Goal: Information Seeking & Learning: Learn about a topic

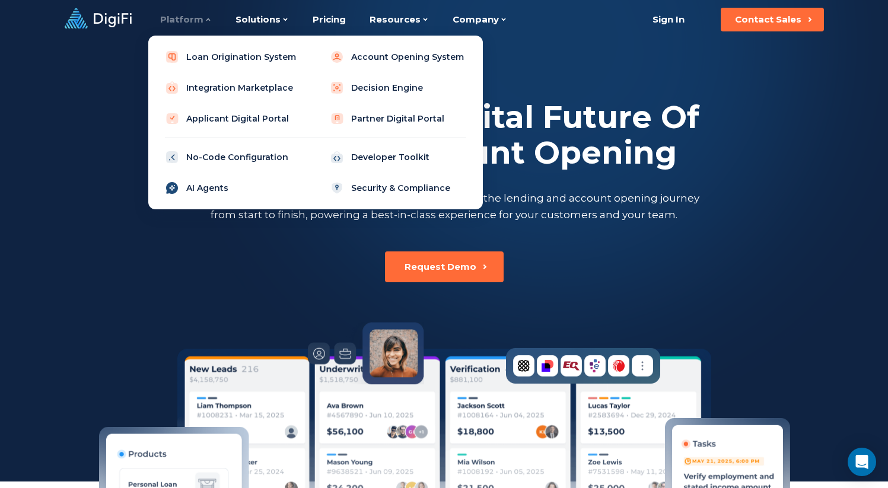
click at [209, 187] on link "AI Agents" at bounding box center [233, 188] width 151 height 24
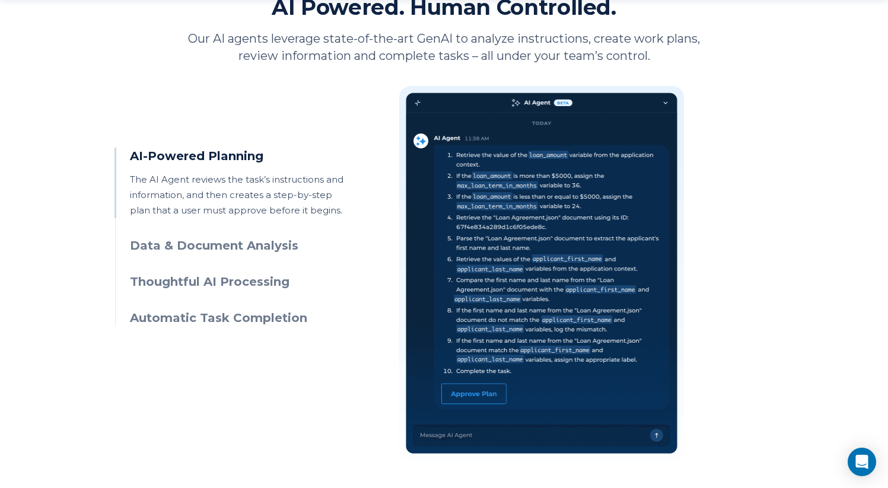
scroll to position [548, 0]
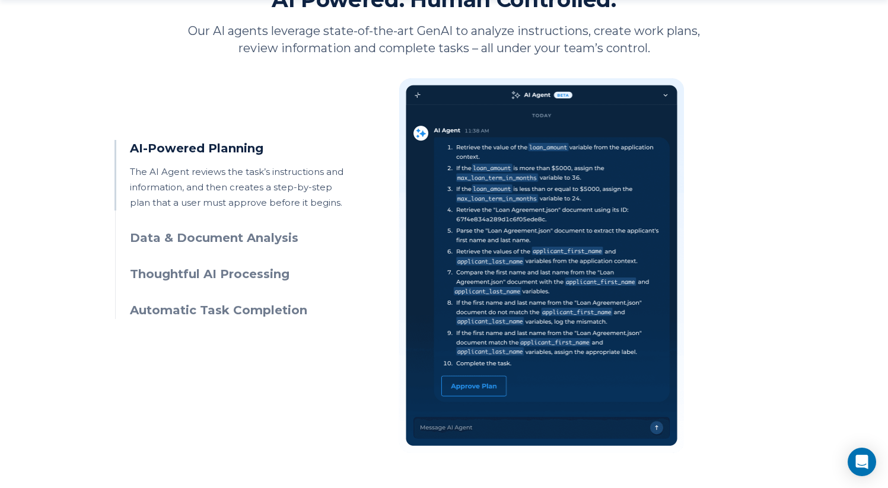
click at [239, 240] on h3 "Data & Document Analysis" at bounding box center [237, 238] width 215 height 17
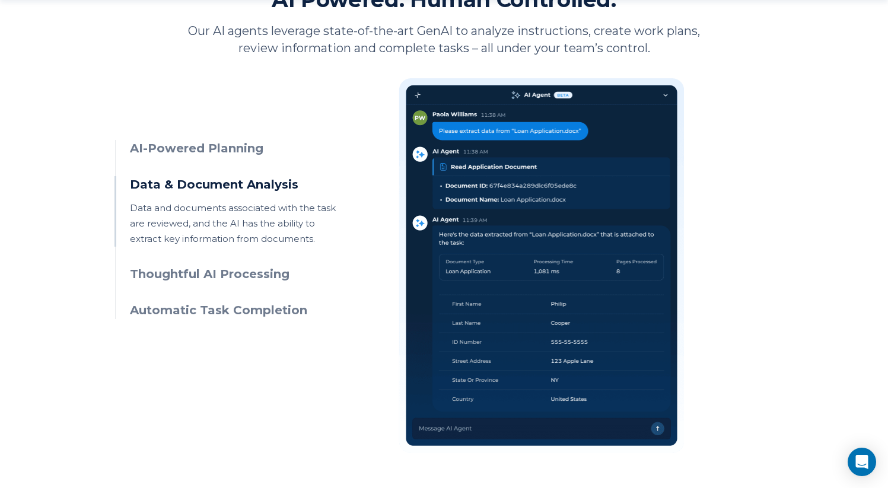
click at [211, 281] on h3 "Thoughtful AI Processing" at bounding box center [237, 274] width 215 height 17
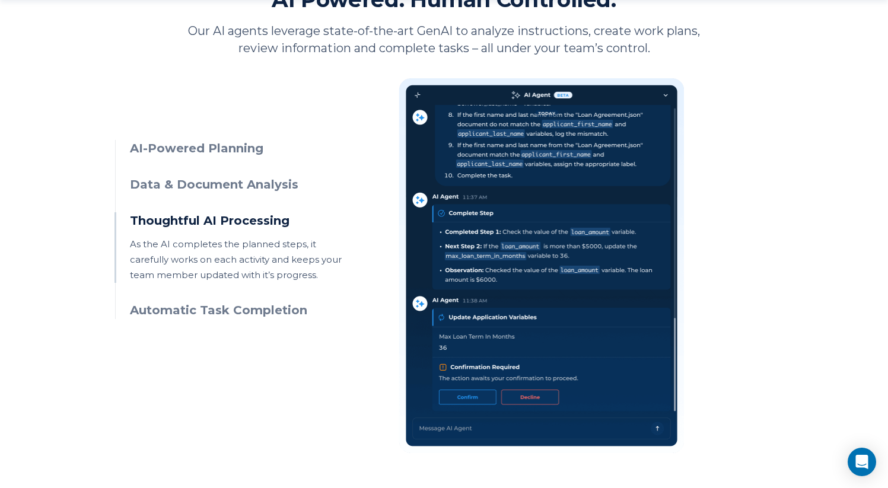
click at [214, 311] on h3 "Automatic Task Completion" at bounding box center [237, 310] width 215 height 17
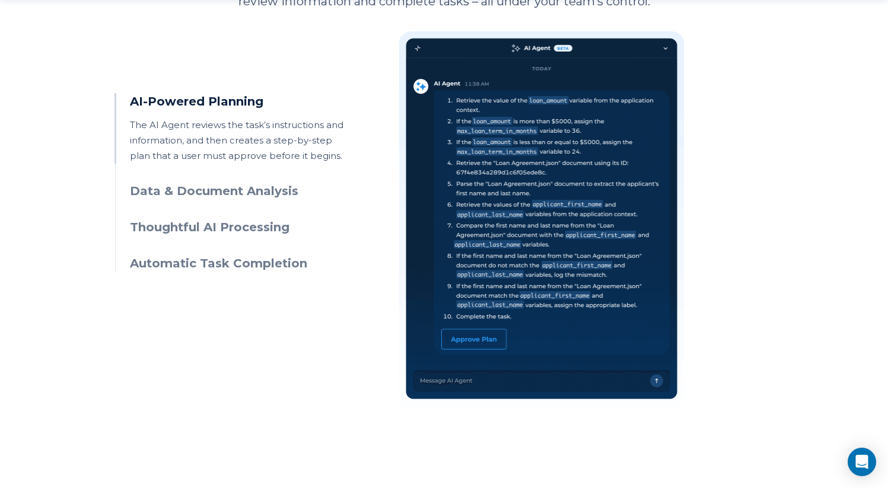
scroll to position [597, 0]
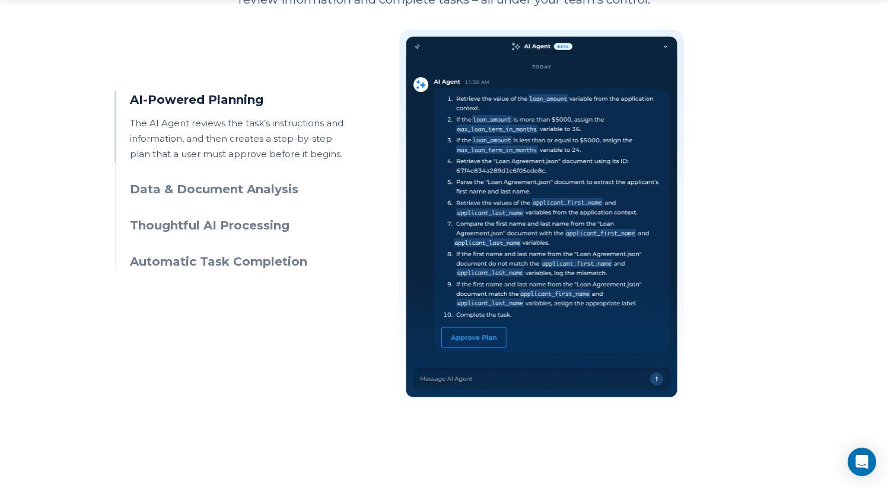
click at [169, 186] on h3 "Data & Document Analysis" at bounding box center [237, 189] width 215 height 17
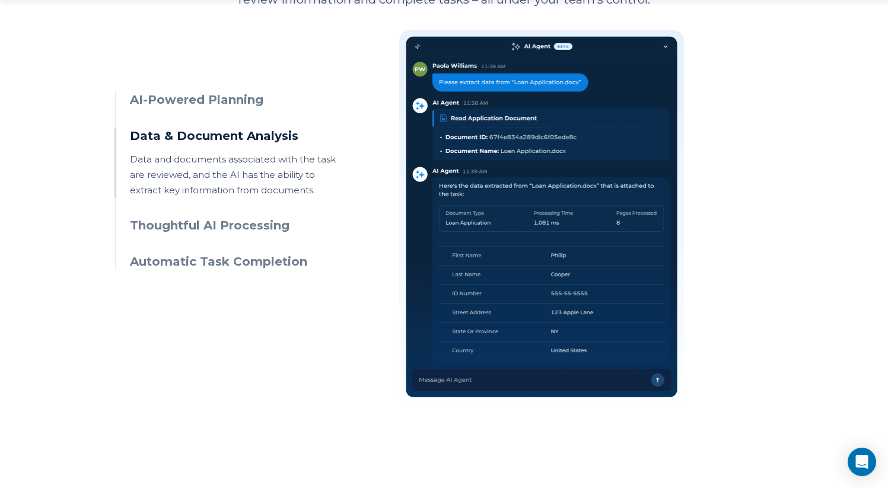
click at [154, 229] on h3 "Thoughtful AI Processing" at bounding box center [237, 225] width 215 height 17
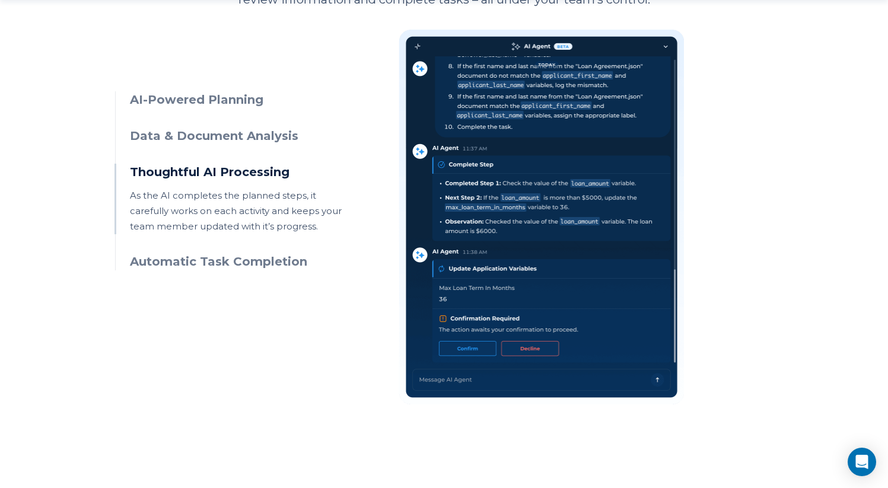
click at [167, 273] on div "AI-Powered Planning The AI Agent reviews the task’s instructions and informatio…" at bounding box center [444, 206] width 659 height 396
click at [176, 260] on h3 "Automatic Task Completion" at bounding box center [237, 261] width 215 height 17
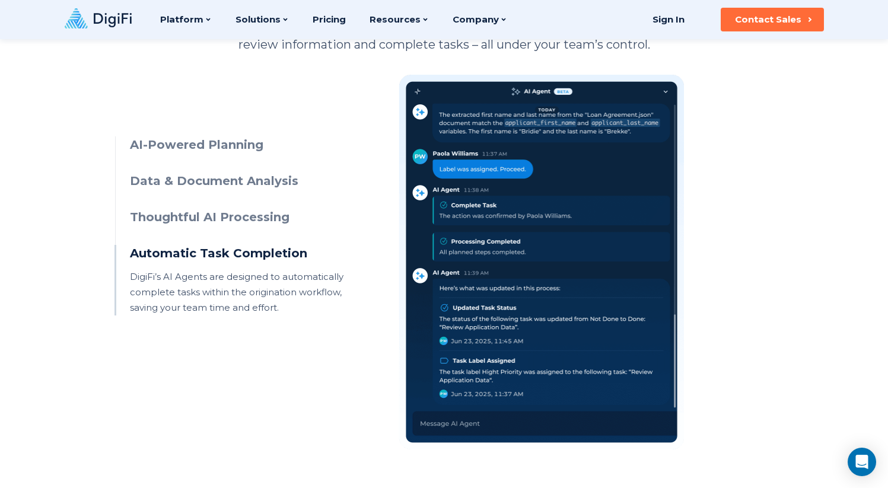
scroll to position [551, 0]
